Goal: Find specific page/section: Find specific page/section

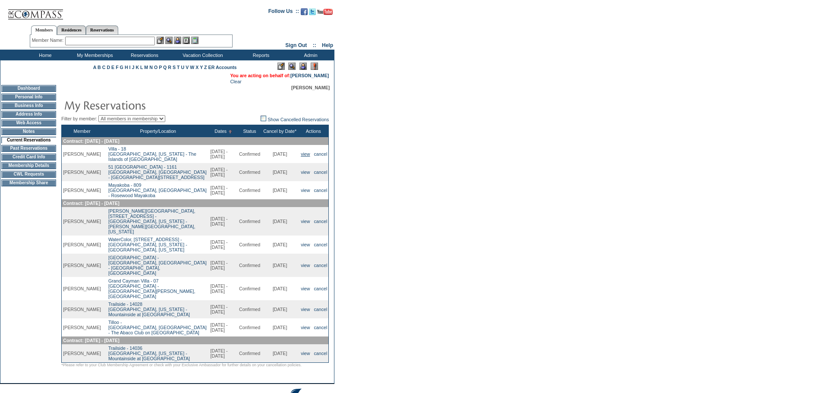
scroll to position [31, 0]
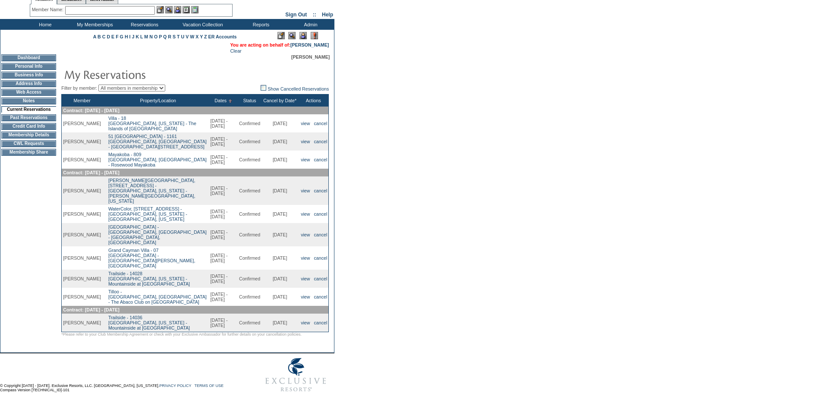
click at [16, 231] on td "Dashboard Personal Info Business Info Address Info Web Access Notes Current Res…" at bounding box center [28, 200] width 57 height 293
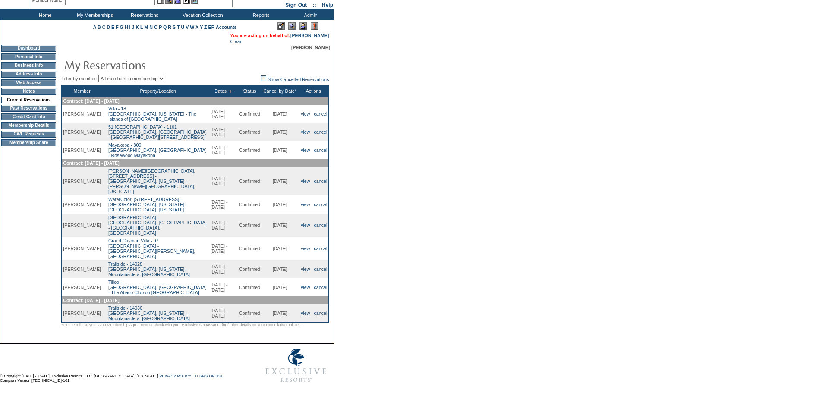
scroll to position [43, 0]
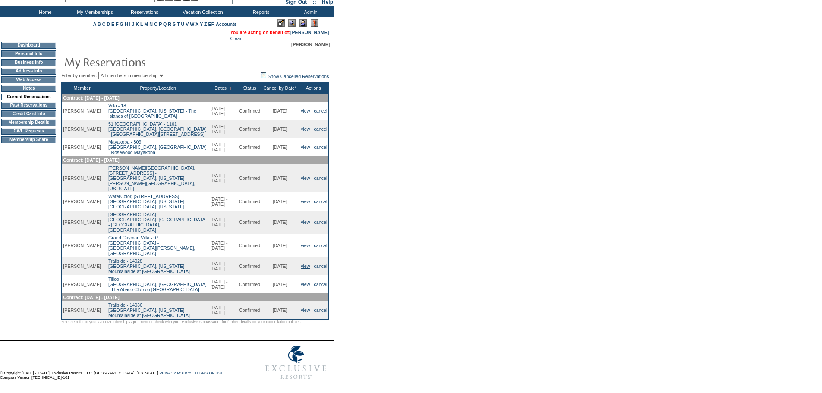
click at [302, 264] on link "view" at bounding box center [305, 266] width 9 height 5
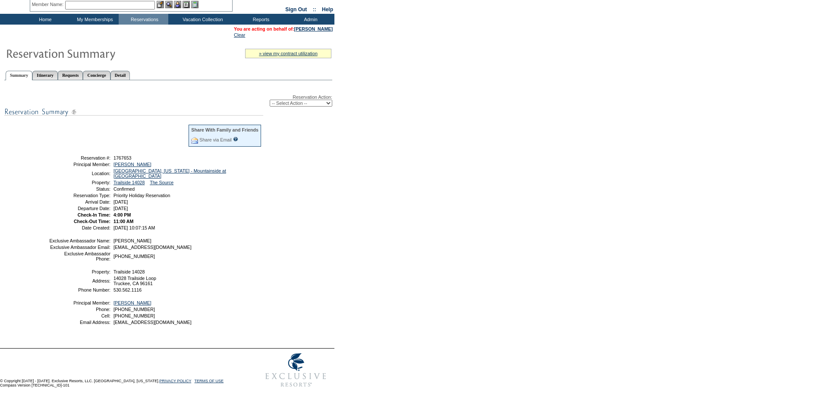
click at [192, 243] on td "Isabelle Boes" at bounding box center [187, 240] width 150 height 5
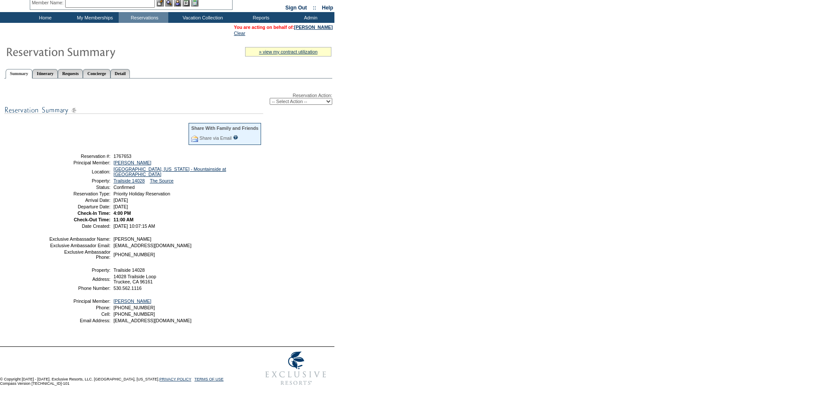
scroll to position [35, 0]
click at [201, 89] on p at bounding box center [168, 86] width 328 height 5
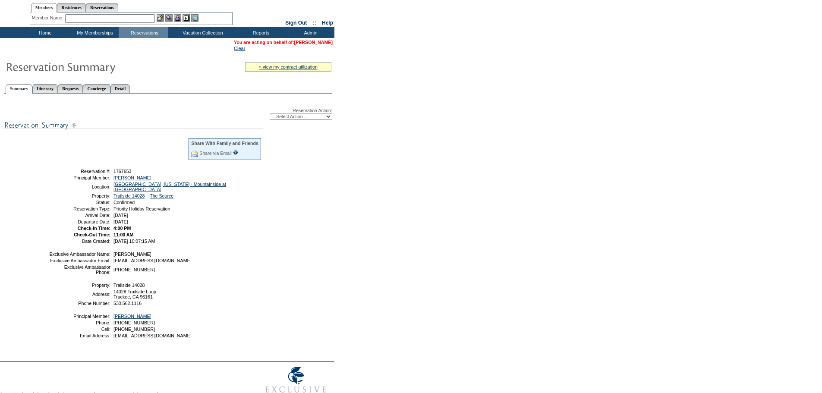
click at [314, 44] on link "[PERSON_NAME]" at bounding box center [313, 42] width 38 height 5
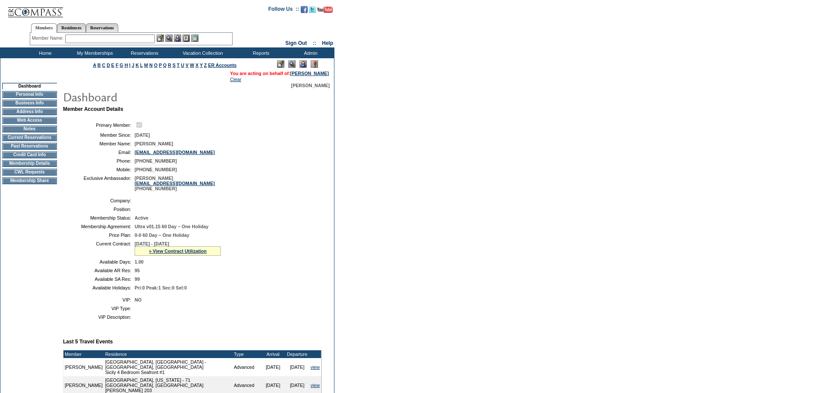
click at [107, 40] on input "text" at bounding box center [110, 39] width 90 height 9
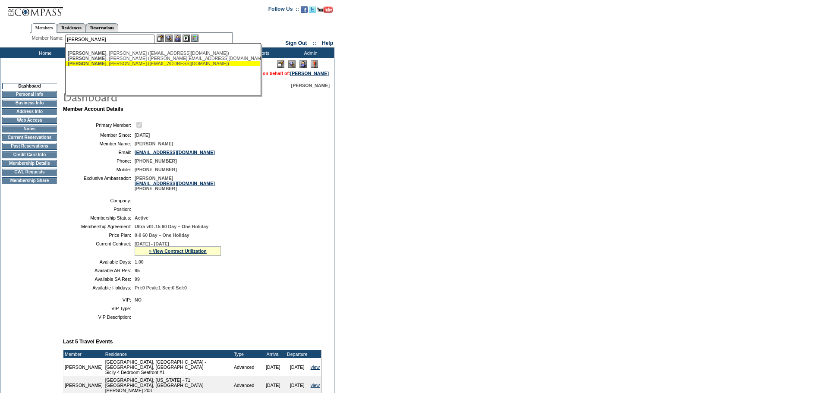
click at [132, 63] on div "Youngblood , Wes (wyoungblood@konainc.net)" at bounding box center [163, 63] width 190 height 5
type input "Youngblood, Wes (wyoungblood@konainc.net)"
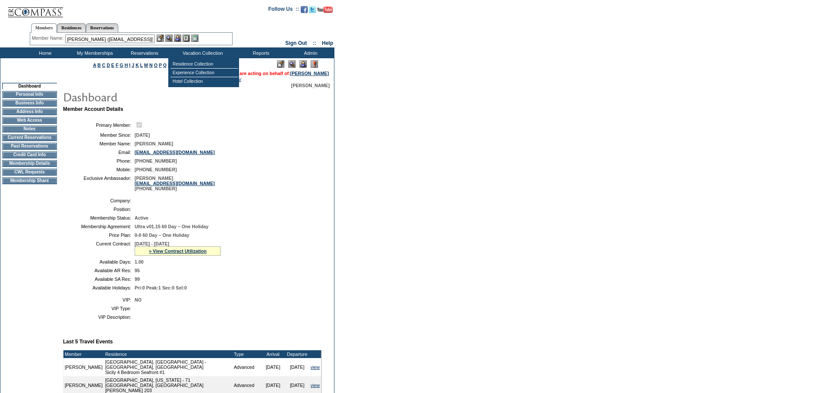
click at [181, 38] on img at bounding box center [177, 38] width 7 height 7
click at [171, 38] on img at bounding box center [168, 38] width 7 height 7
